Goal: Task Accomplishment & Management: Manage account settings

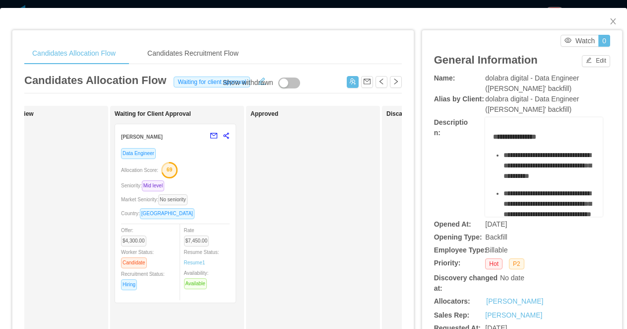
scroll to position [0, 347]
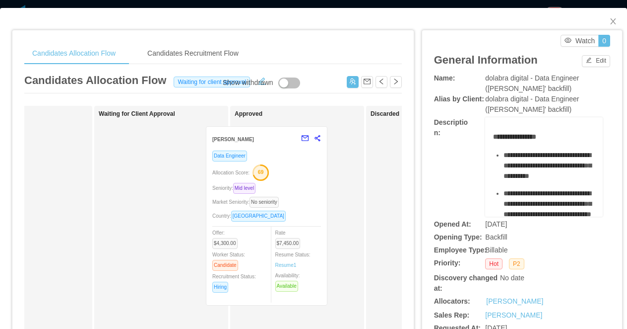
drag, startPoint x: 191, startPoint y: 190, endPoint x: 302, endPoint y: 193, distance: 111.7
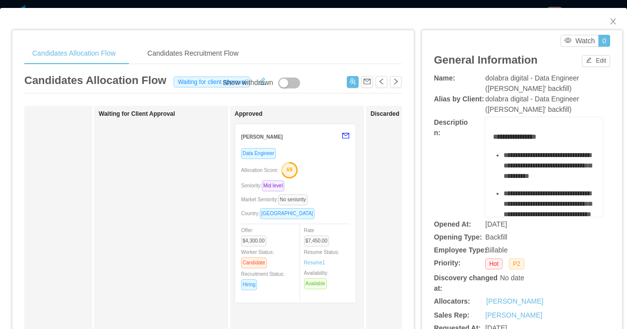
click at [283, 3] on div "Candidates Allocation Flow Candidates Recruitment Flow Candidates Allocation Fl…" at bounding box center [313, 164] width 627 height 329
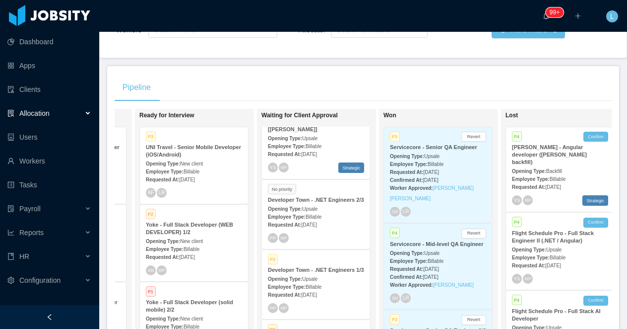
scroll to position [27, 0]
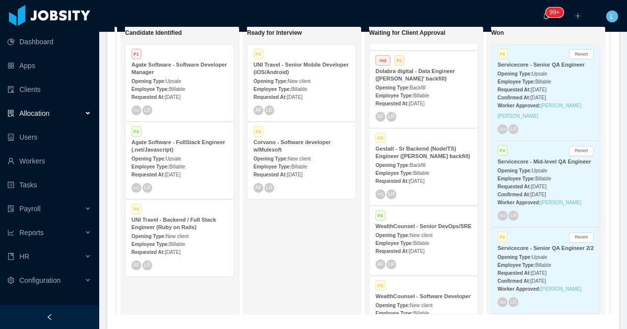
scroll to position [63, 0]
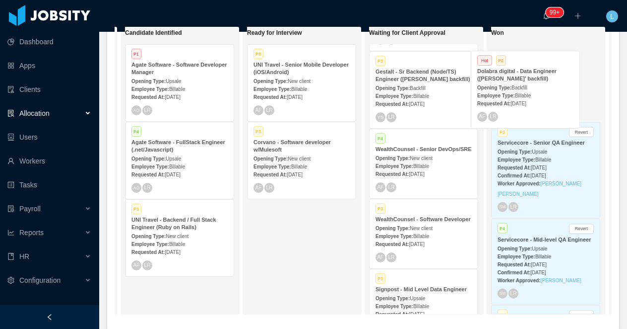
drag, startPoint x: 435, startPoint y: 87, endPoint x: 537, endPoint y: 87, distance: 101.8
click at [538, 87] on div "On Hold Looking for candidate Hot P1 UNI Travel - HubSpot Administrator Opening…" at bounding box center [363, 174] width 497 height 296
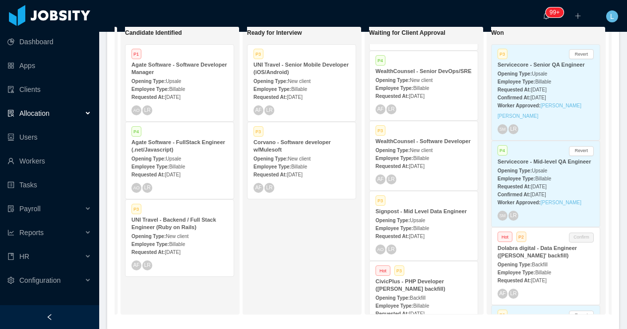
scroll to position [193, 0]
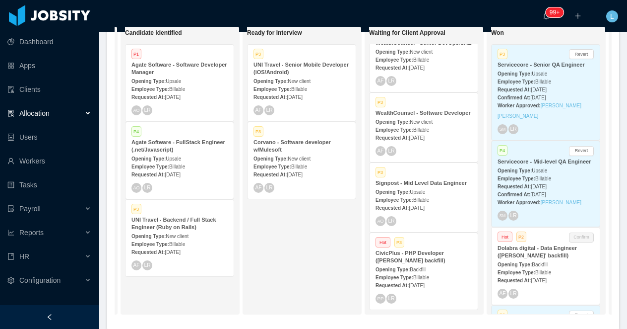
click at [416, 195] on div "Employee Type: Billable" at bounding box center [424, 199] width 96 height 10
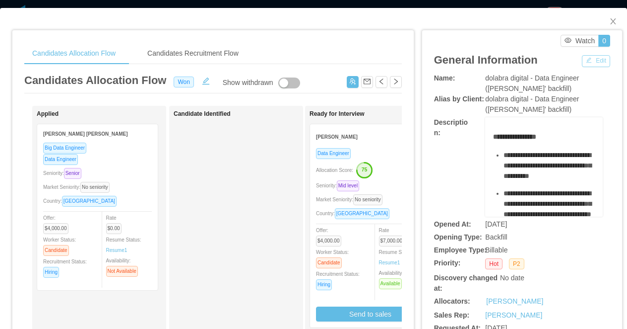
click at [590, 63] on button "Edit" at bounding box center [596, 61] width 28 height 12
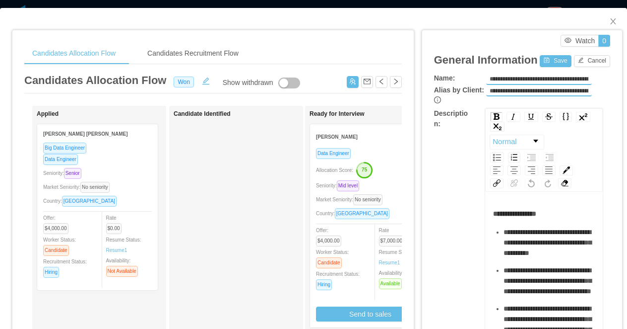
click at [536, 41] on div "Watch 0" at bounding box center [524, 41] width 171 height 12
click at [586, 59] on button "Cancel" at bounding box center [592, 61] width 36 height 12
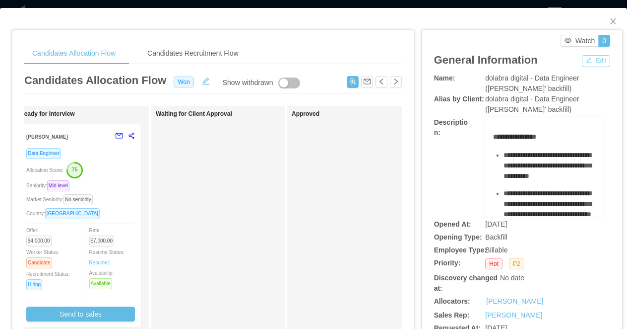
scroll to position [0, 241]
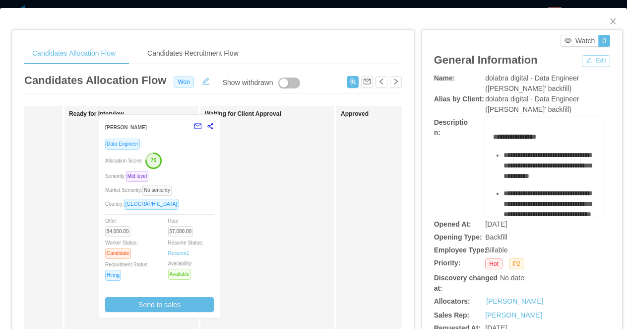
drag, startPoint x: 161, startPoint y: 197, endPoint x: 191, endPoint y: 187, distance: 31.2
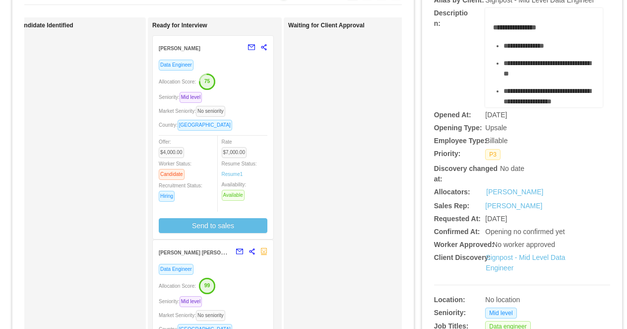
scroll to position [144, 0]
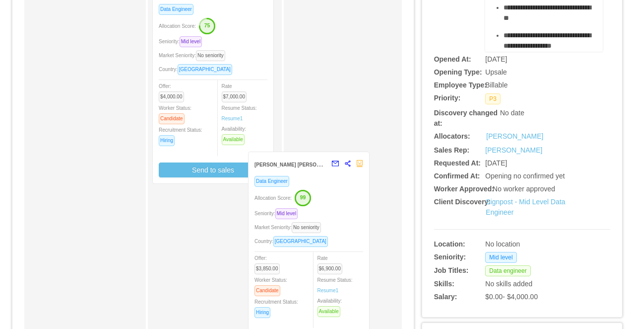
drag, startPoint x: 247, startPoint y: 251, endPoint x: 343, endPoint y: 218, distance: 102.2
click at [343, 218] on div "Applied Julio Cesar de Magalhaes Silva Big Data Engineer Data Engineer Seniorit…" at bounding box center [213, 214] width 378 height 504
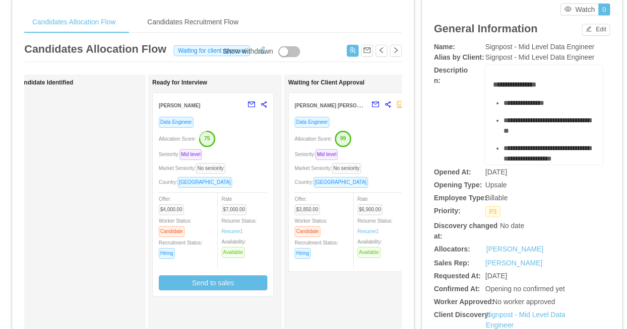
scroll to position [0, 0]
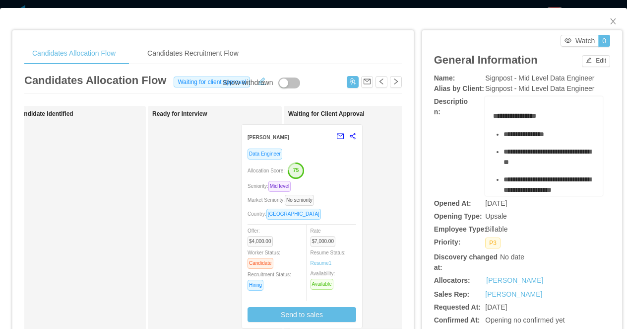
drag, startPoint x: 248, startPoint y: 152, endPoint x: 337, endPoint y: 152, distance: 88.9
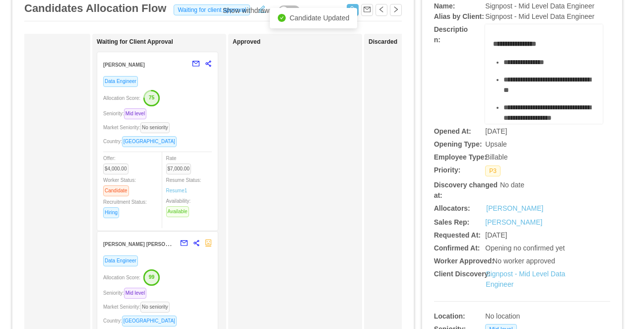
scroll to position [83, 0]
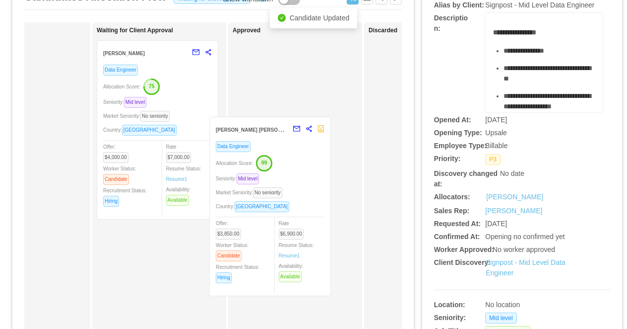
drag, startPoint x: 194, startPoint y: 273, endPoint x: 307, endPoint y: 171, distance: 152.5
click at [307, 171] on div "Applied Julio Cesar de Magalhaes Silva Big Data Engineer Data Engineer Seniorit…" at bounding box center [213, 274] width 378 height 504
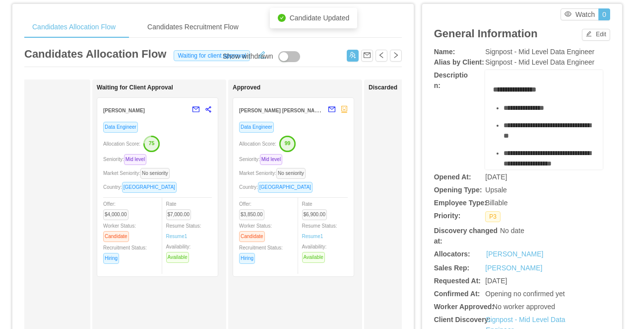
scroll to position [0, 0]
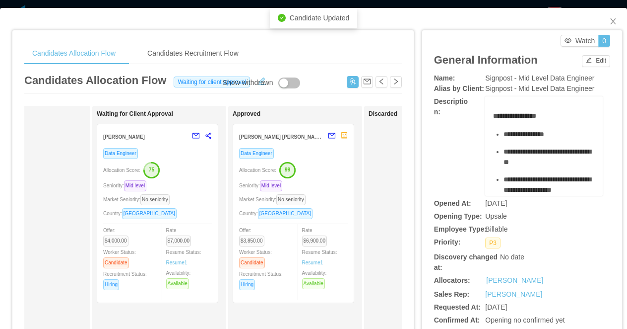
click at [372, 4] on div "Candidates Allocation Flow Candidates Recruitment Flow Candidates Allocation Fl…" at bounding box center [313, 164] width 627 height 329
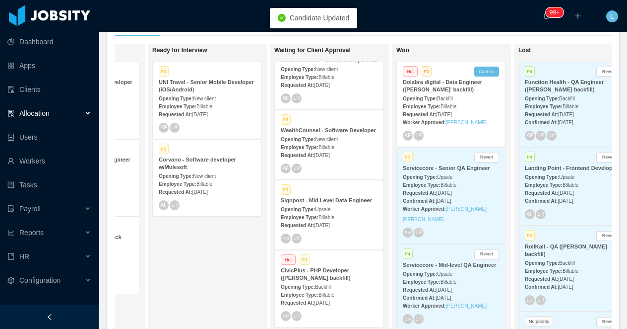
scroll to position [193, 0]
click at [481, 72] on button "Confirm" at bounding box center [487, 72] width 25 height 10
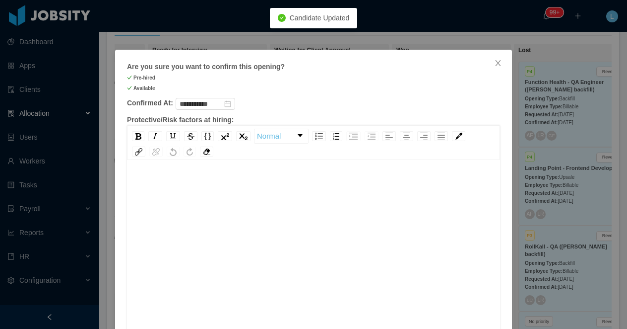
click at [233, 230] on div "rdw-editor" at bounding box center [314, 264] width 358 height 174
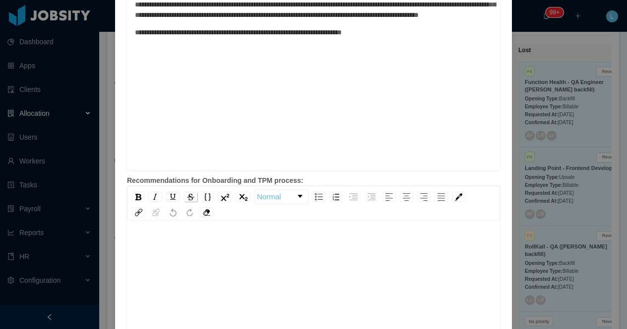
scroll to position [397, 0]
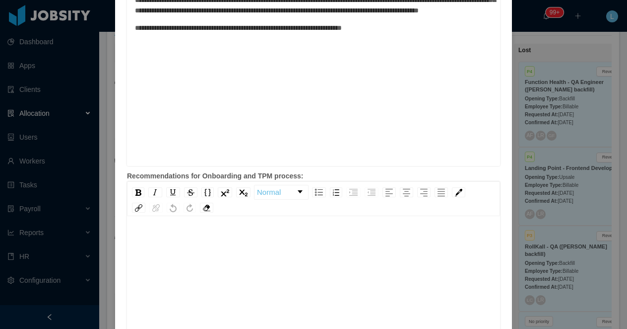
click at [182, 271] on div "rdw-editor" at bounding box center [314, 320] width 358 height 174
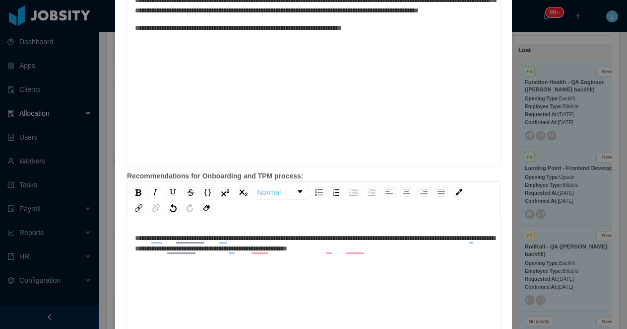
click at [457, 247] on div "**********" at bounding box center [314, 243] width 358 height 21
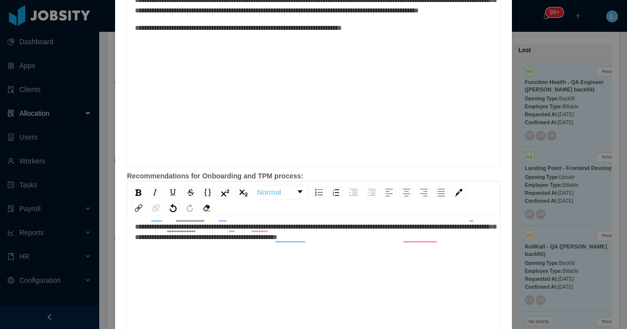
scroll to position [510, 0]
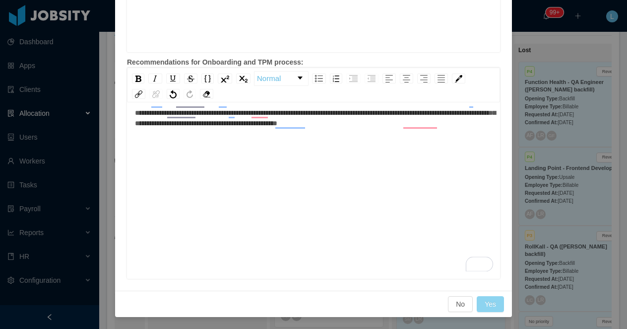
click at [491, 303] on button "Yes" at bounding box center [490, 304] width 27 height 16
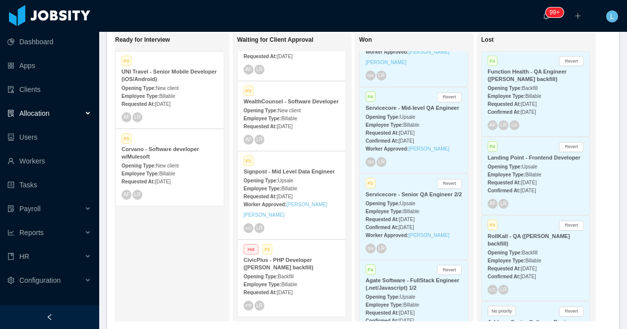
scroll to position [0, 0]
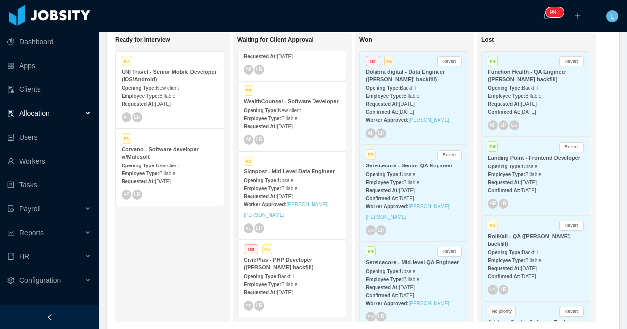
click at [396, 77] on strong "Dolabra digital - Data Engineer ([PERSON_NAME]' backfill)" at bounding box center [405, 74] width 79 height 13
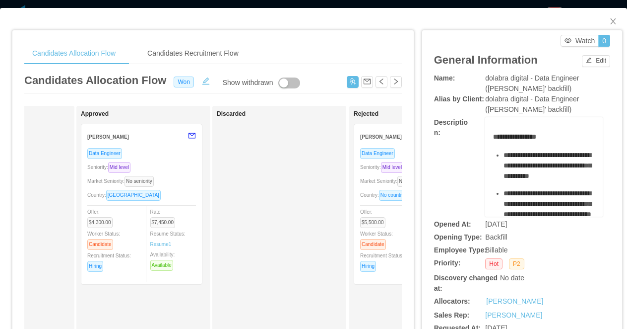
scroll to position [0, 504]
click at [593, 62] on button "Edit" at bounding box center [596, 61] width 28 height 12
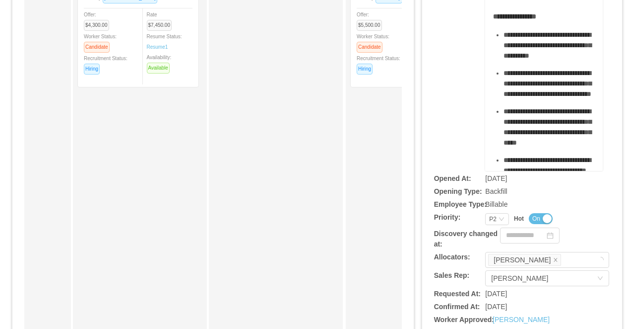
scroll to position [306, 0]
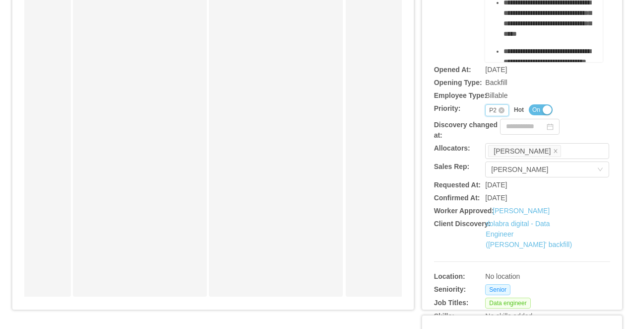
click at [503, 112] on icon "icon: down" at bounding box center [502, 110] width 6 height 7
click at [495, 176] on li "P4" at bounding box center [497, 175] width 24 height 16
click at [544, 111] on button "On" at bounding box center [541, 109] width 24 height 11
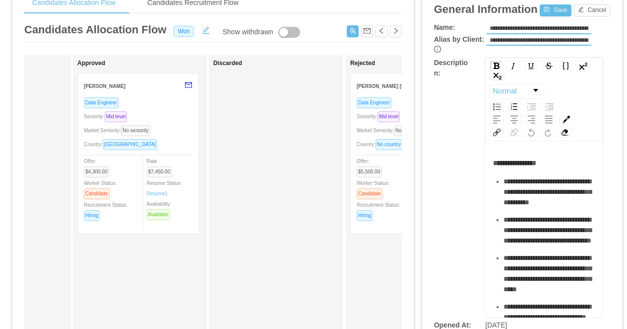
scroll to position [0, 0]
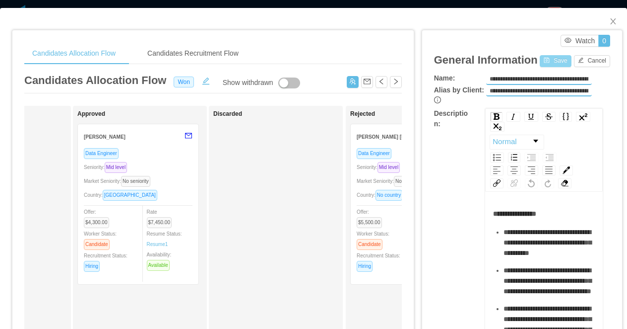
click at [555, 64] on button "Save" at bounding box center [555, 61] width 31 height 12
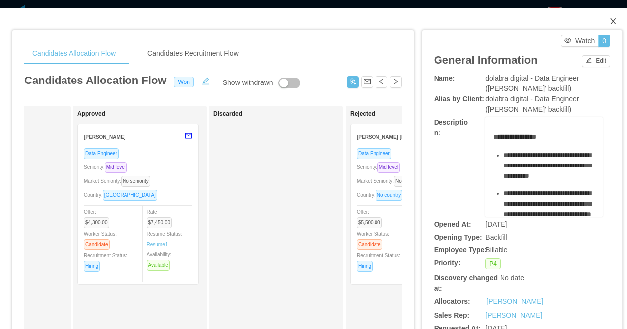
click at [608, 26] on span "Close" at bounding box center [614, 22] width 28 height 28
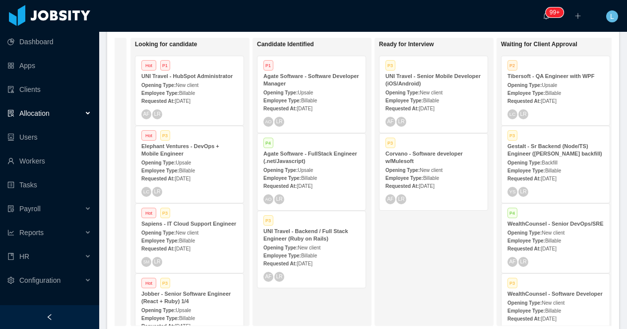
scroll to position [183, 0]
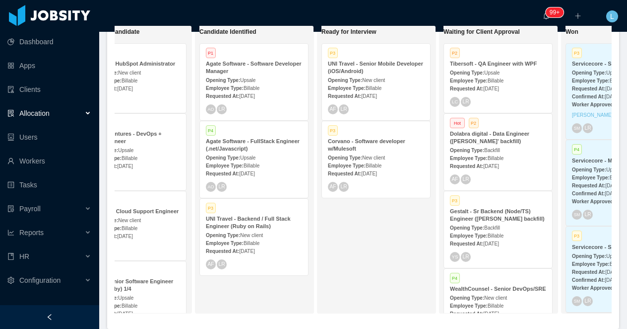
scroll to position [0, 177]
